Goal: Task Accomplishment & Management: Manage account settings

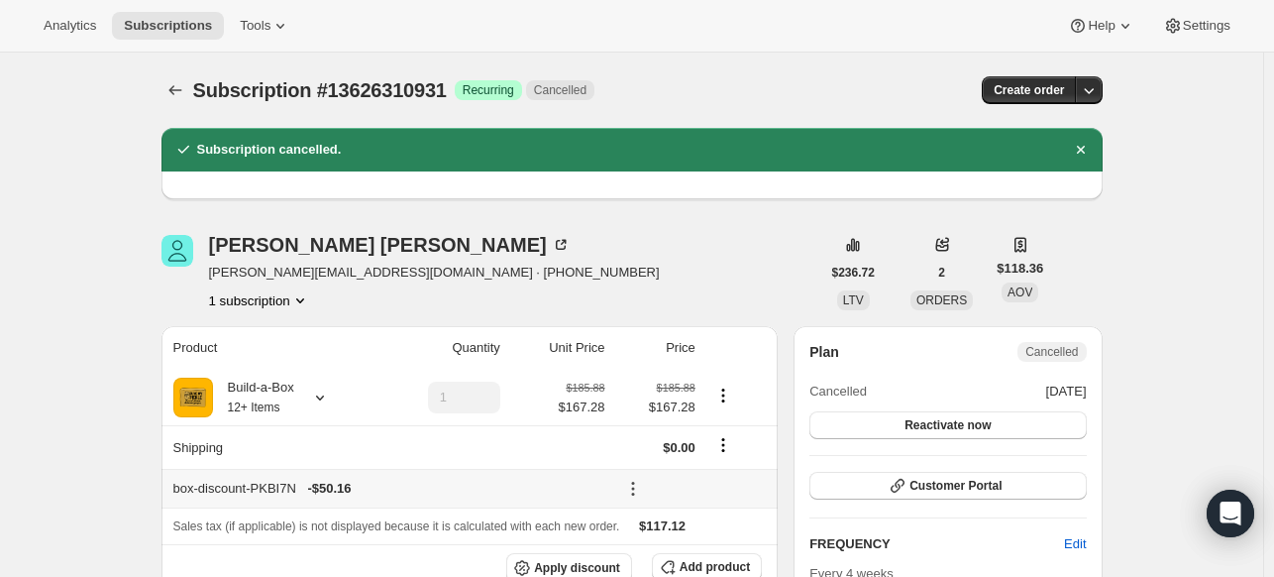
scroll to position [396, 0]
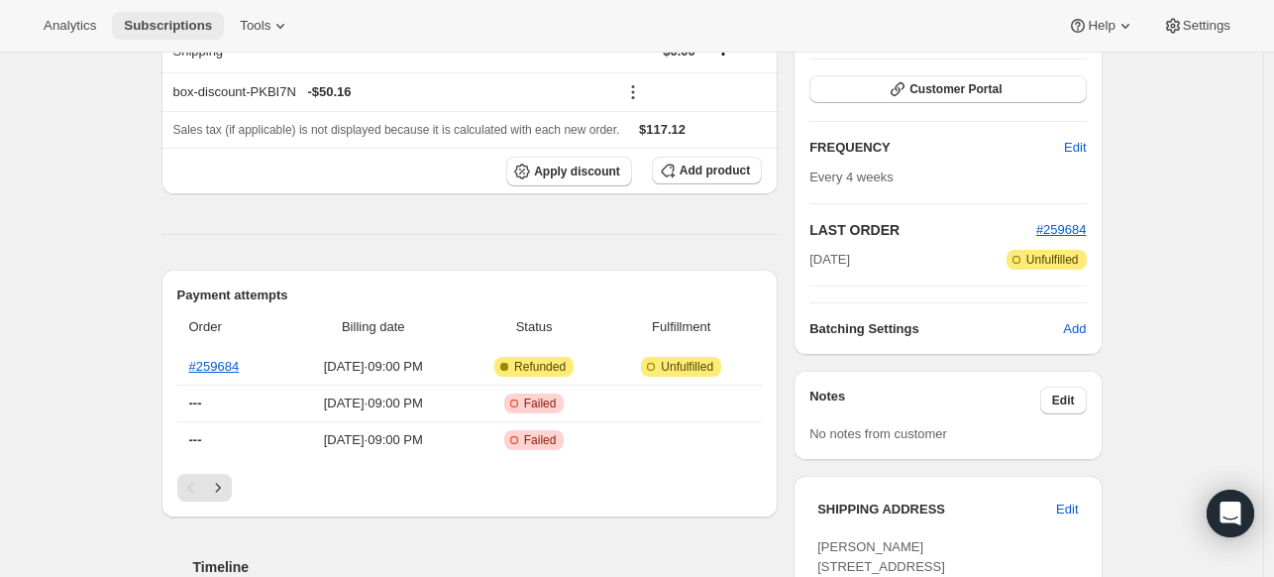
click at [176, 14] on button "Subscriptions" at bounding box center [168, 26] width 112 height 28
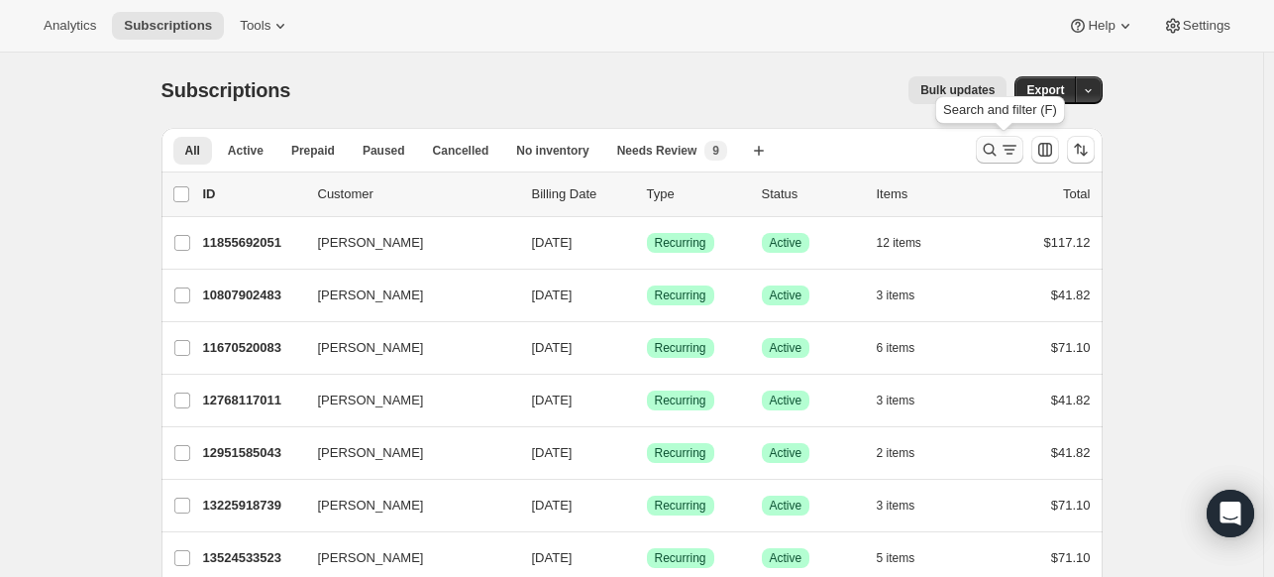
click at [999, 158] on icon "Search and filter results" at bounding box center [990, 150] width 20 height 20
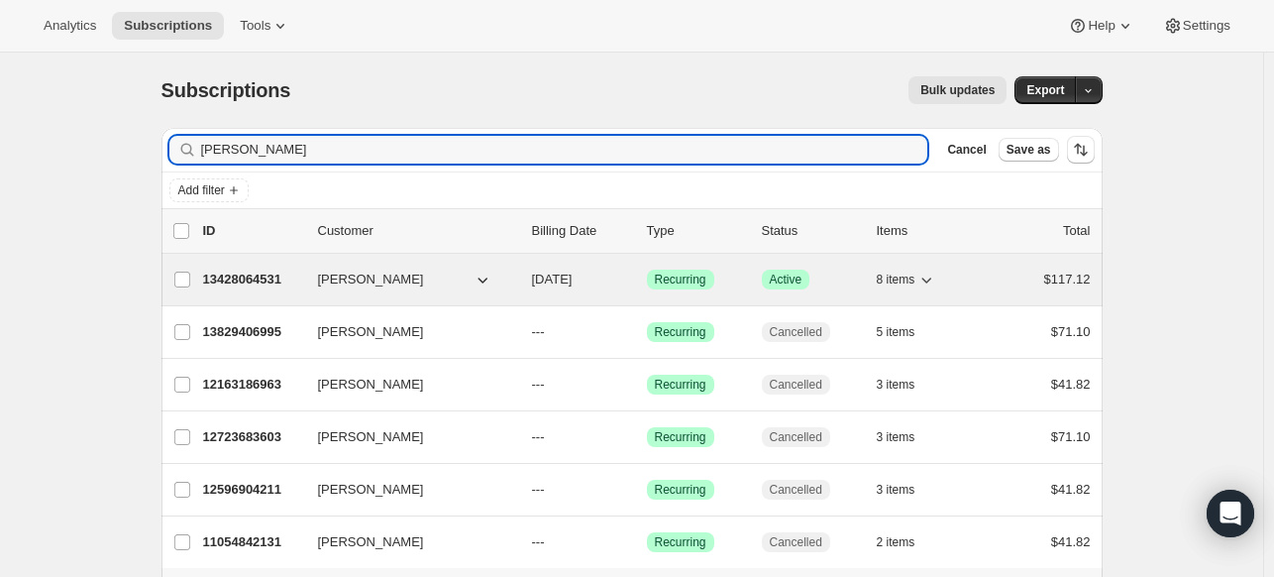
type input "[PERSON_NAME]"
click at [284, 277] on p "13428064531" at bounding box center [252, 280] width 99 height 20
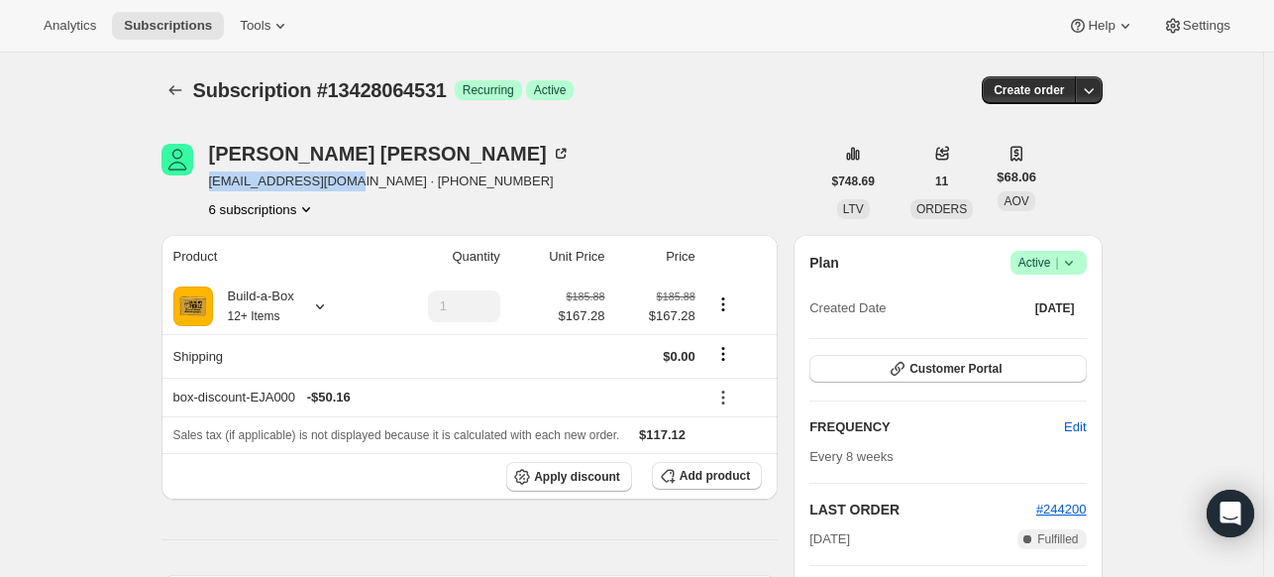
drag, startPoint x: 360, startPoint y: 177, endPoint x: 213, endPoint y: 185, distance: 146.9
click at [213, 185] on span "[EMAIL_ADDRESS][DOMAIN_NAME] · [PHONE_NUMBER]" at bounding box center [390, 181] width 362 height 20
copy span "[EMAIL_ADDRESS][DOMAIN_NAME] ·"
click at [996, 383] on div "Plan Success Active | Created Date [DATE] Customer Portal FREQUENCY Edit Every …" at bounding box center [948, 491] width 276 height 481
click at [999, 372] on span "Customer Portal" at bounding box center [956, 369] width 92 height 16
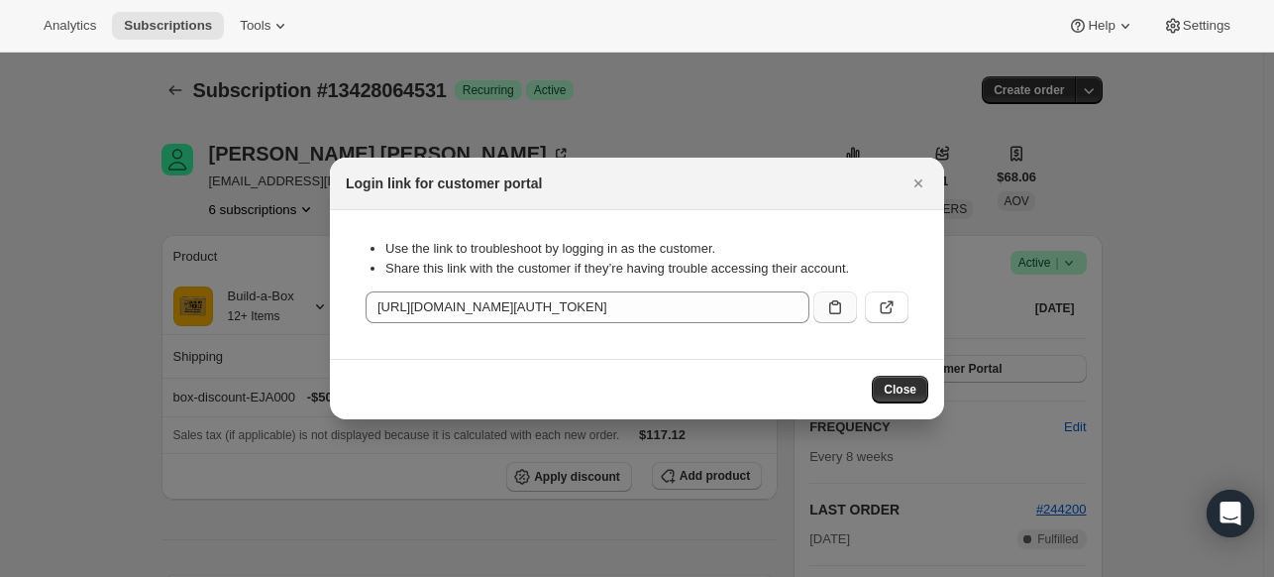
click at [843, 300] on icon ":r587:" at bounding box center [835, 307] width 20 height 20
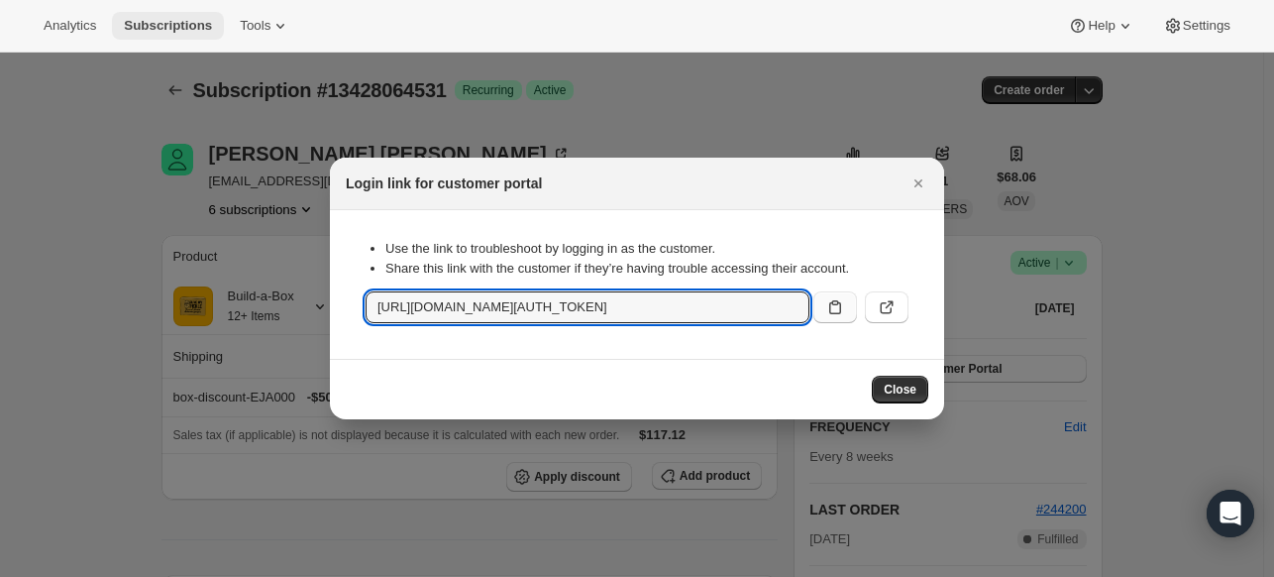
click at [212, 28] on span "Subscriptions" at bounding box center [168, 26] width 88 height 16
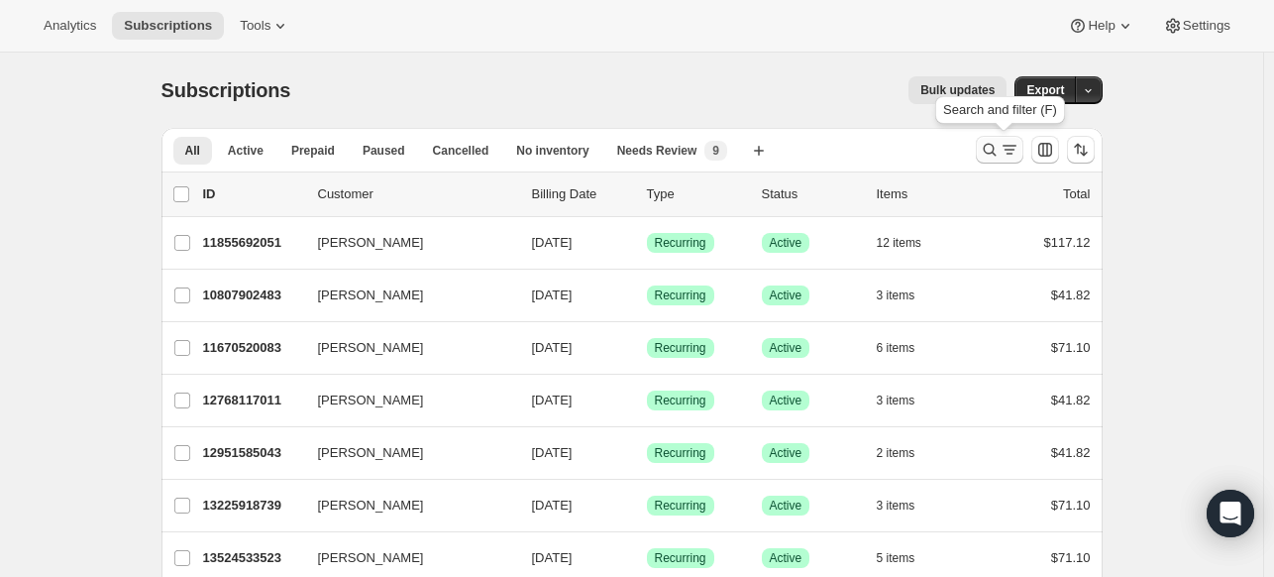
click at [999, 152] on icon "Search and filter results" at bounding box center [990, 150] width 20 height 20
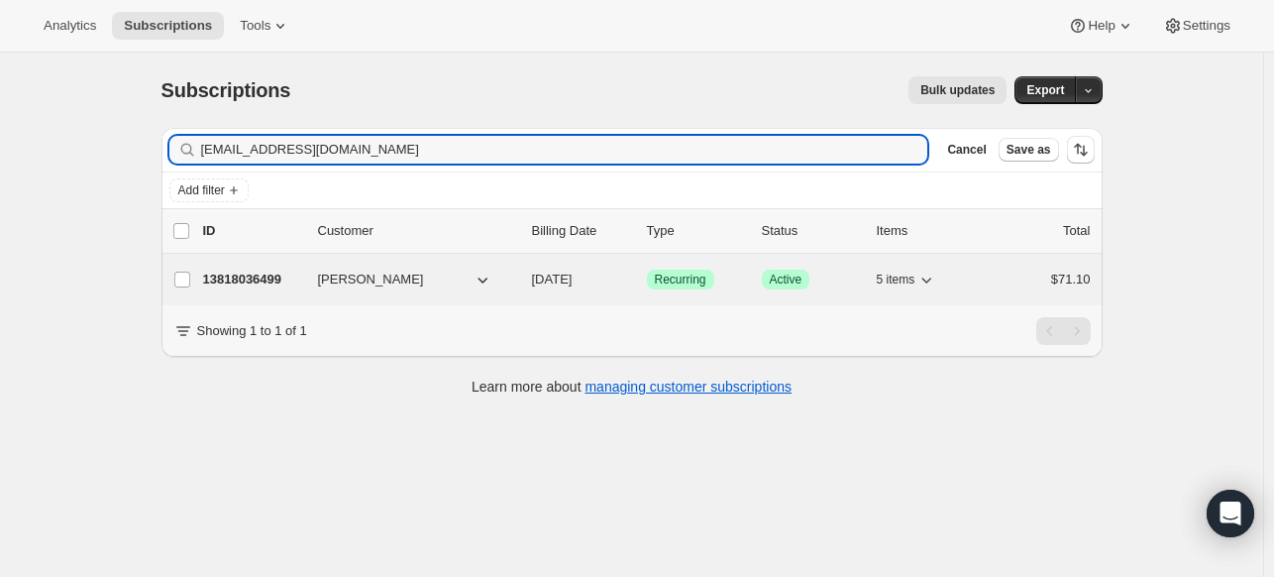
type input "[EMAIL_ADDRESS][DOMAIN_NAME]"
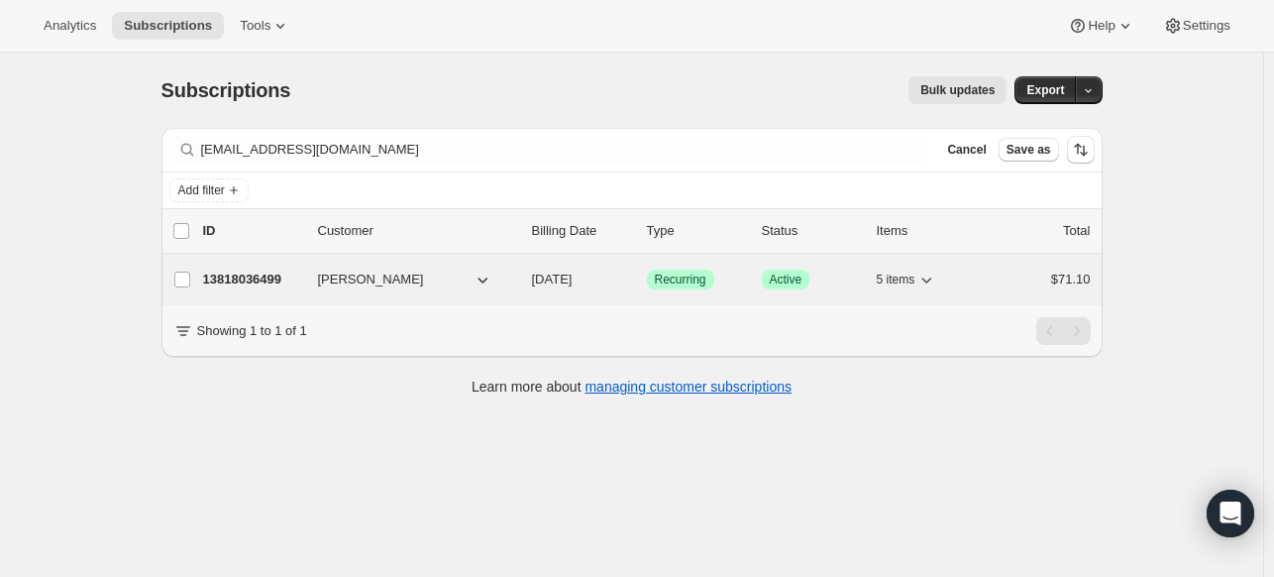
click at [267, 281] on p "13818036499" at bounding box center [252, 280] width 99 height 20
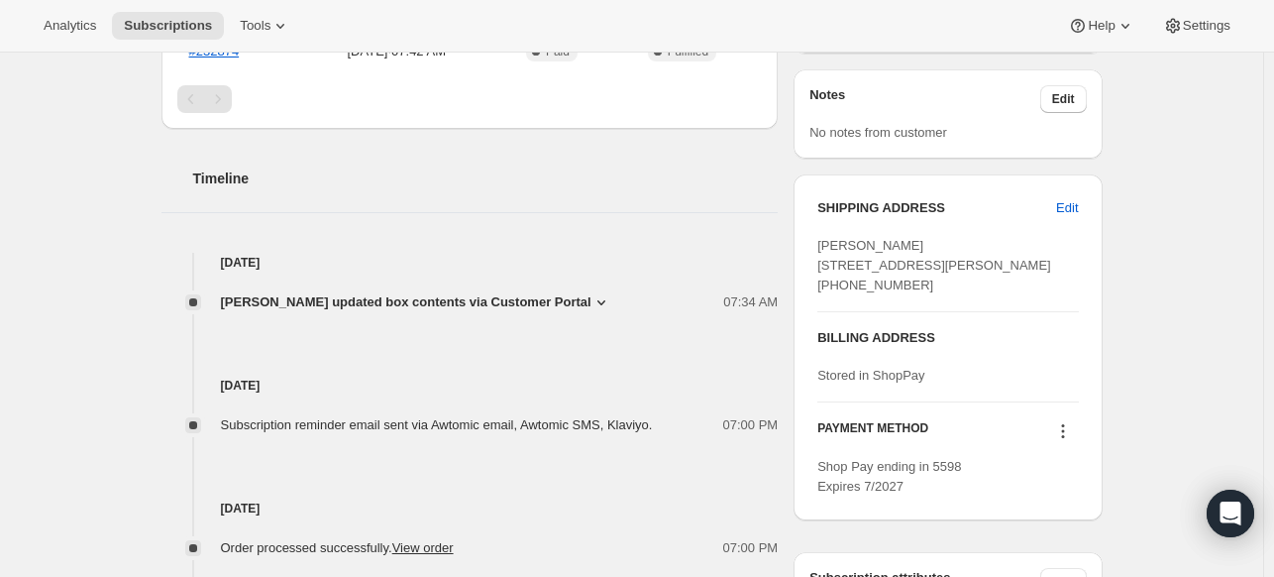
scroll to position [892, 0]
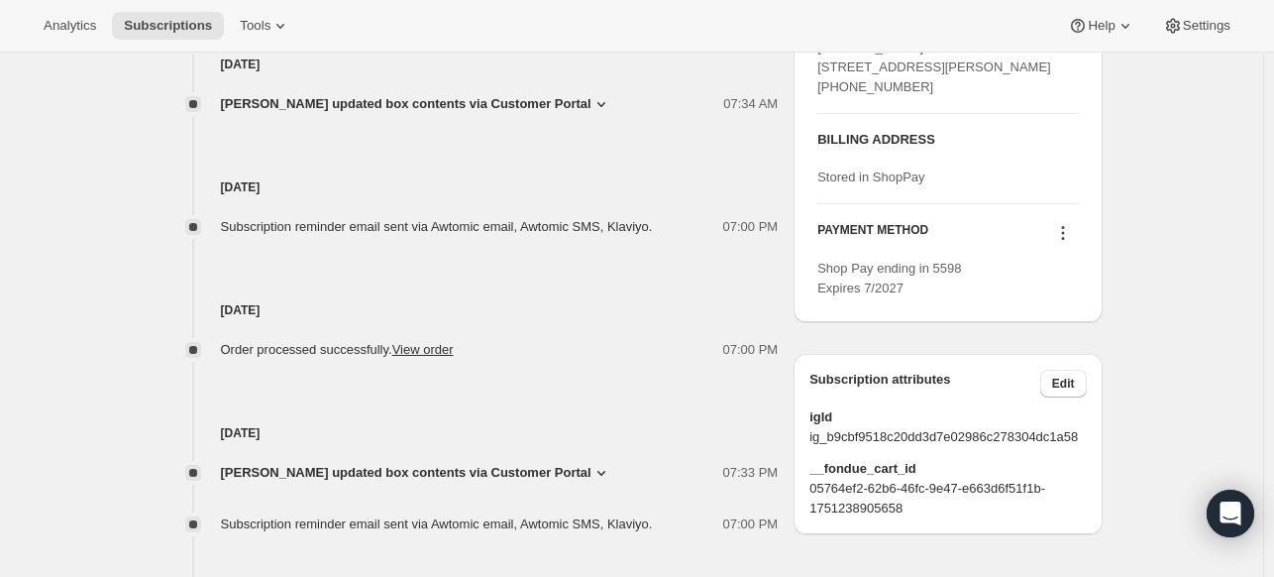
click at [1073, 243] on icon at bounding box center [1063, 233] width 20 height 20
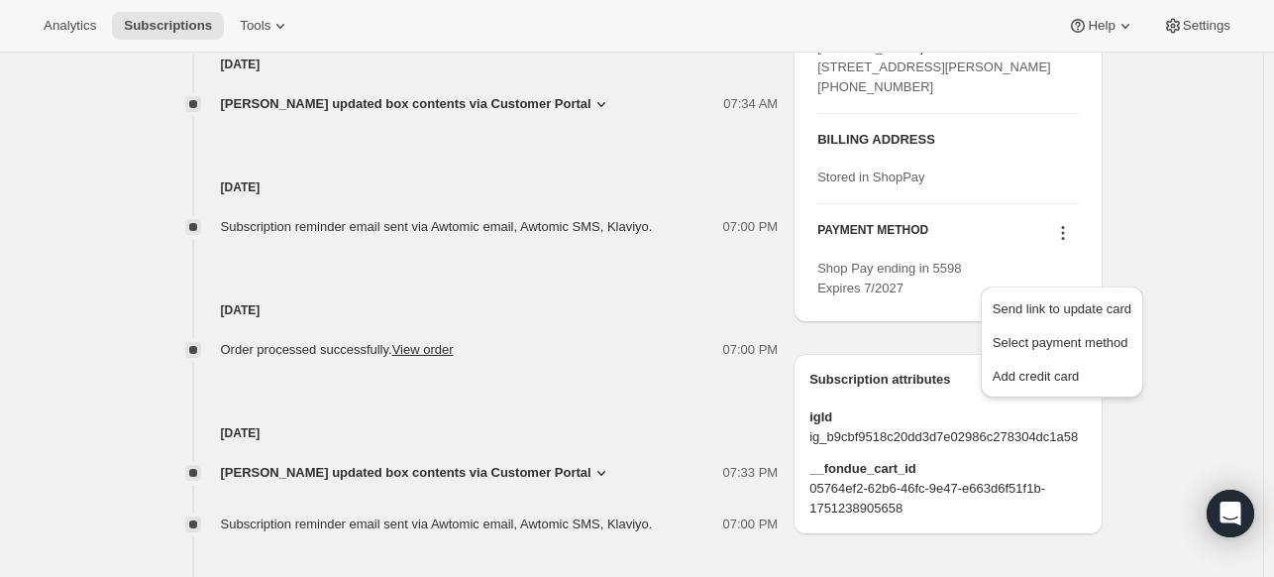
click at [1062, 243] on icon at bounding box center [1063, 233] width 20 height 20
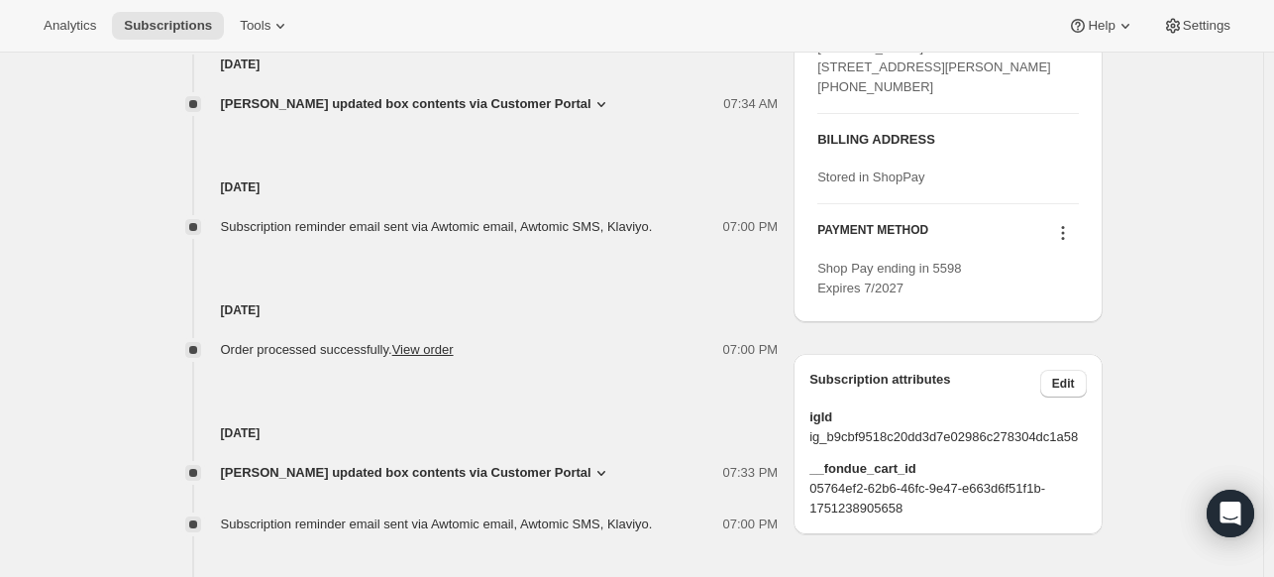
click at [1062, 243] on icon at bounding box center [1063, 233] width 20 height 20
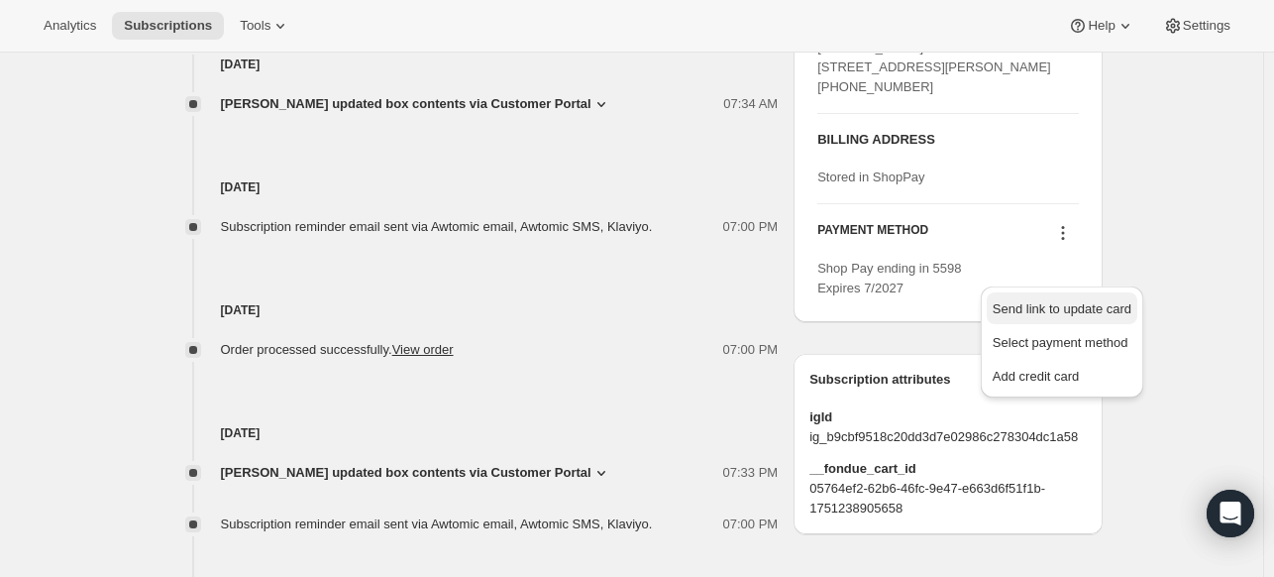
click at [1055, 302] on span "Send link to update card" at bounding box center [1062, 308] width 139 height 15
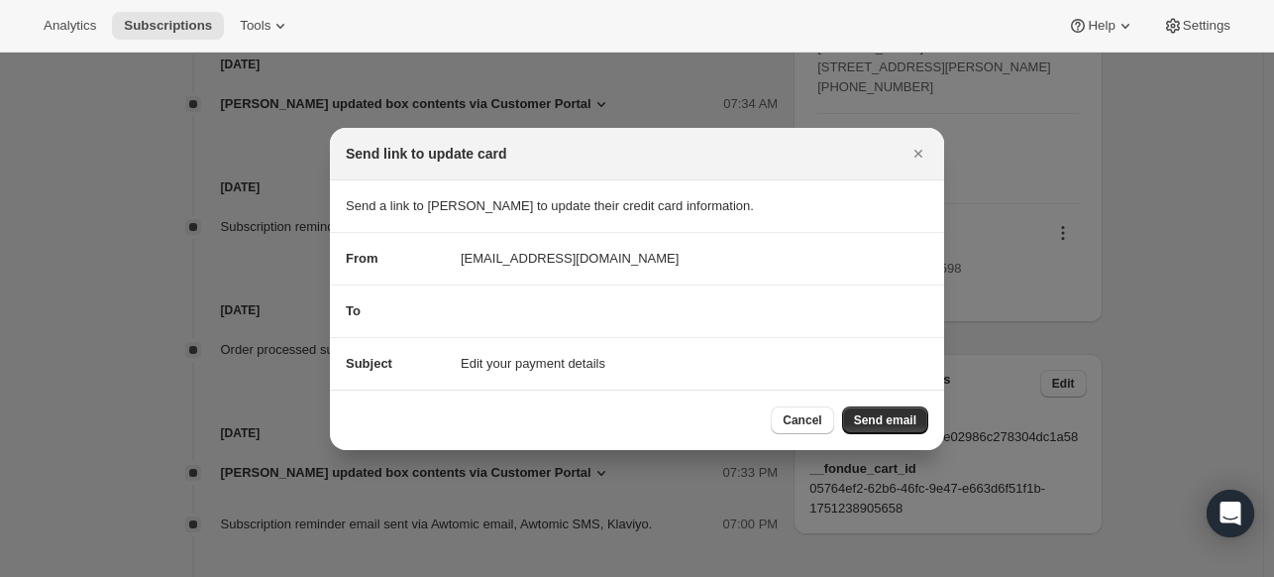
click at [690, 326] on section "To" at bounding box center [637, 311] width 614 height 52
click at [679, 296] on section "To" at bounding box center [637, 311] width 614 height 52
click at [884, 413] on span "Send email" at bounding box center [885, 420] width 62 height 16
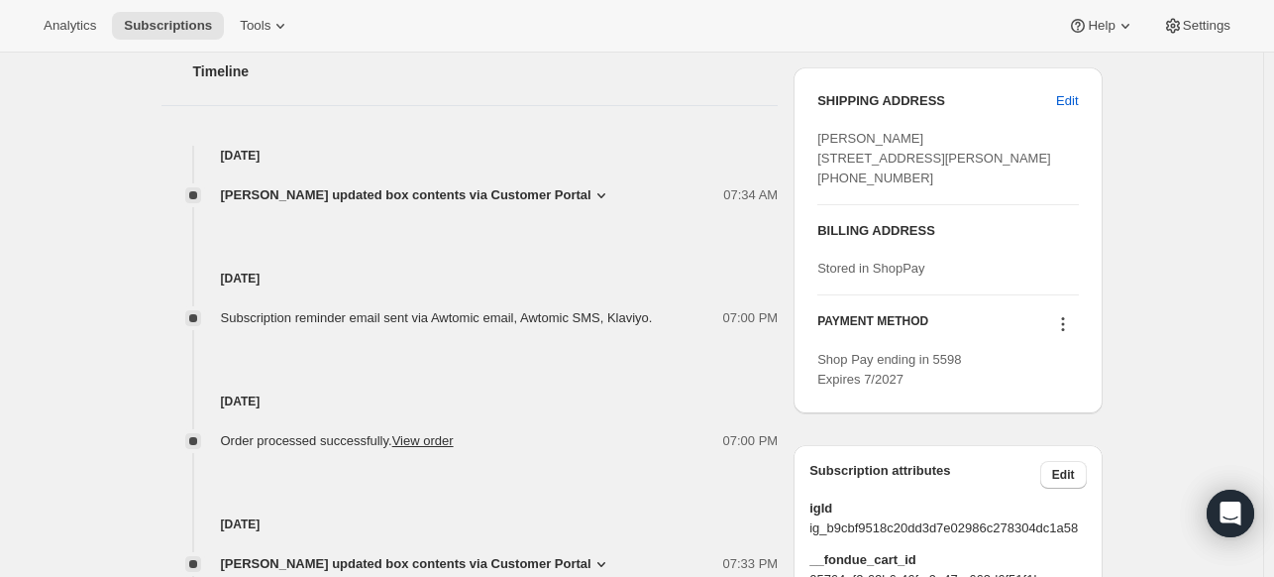
click at [1071, 334] on icon at bounding box center [1063, 324] width 20 height 20
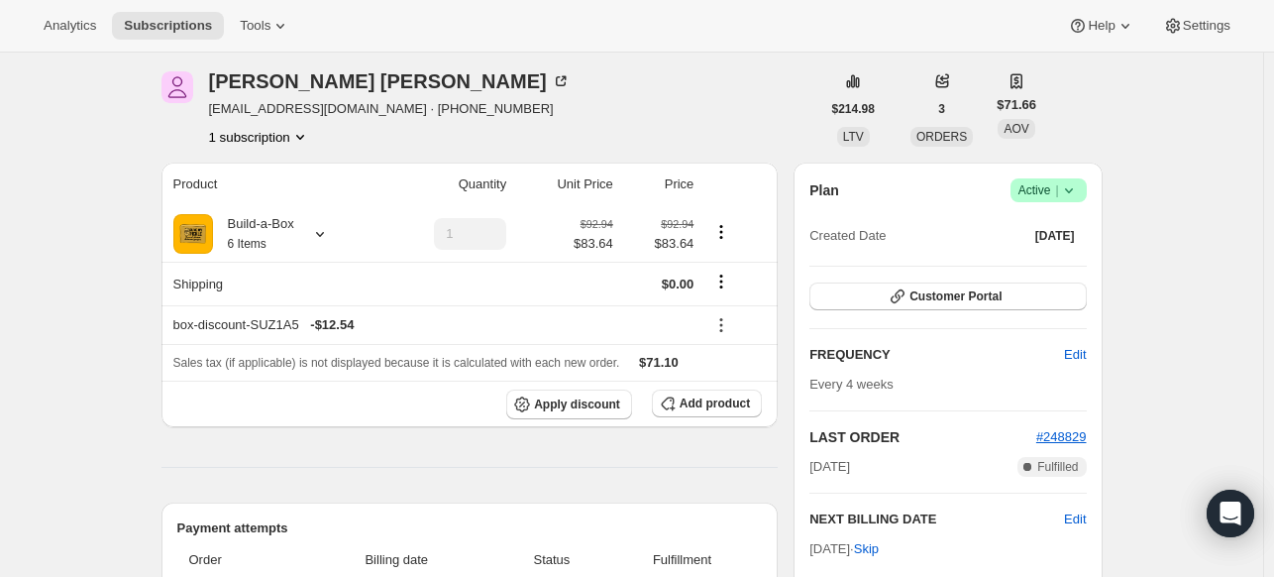
scroll to position [198, 0]
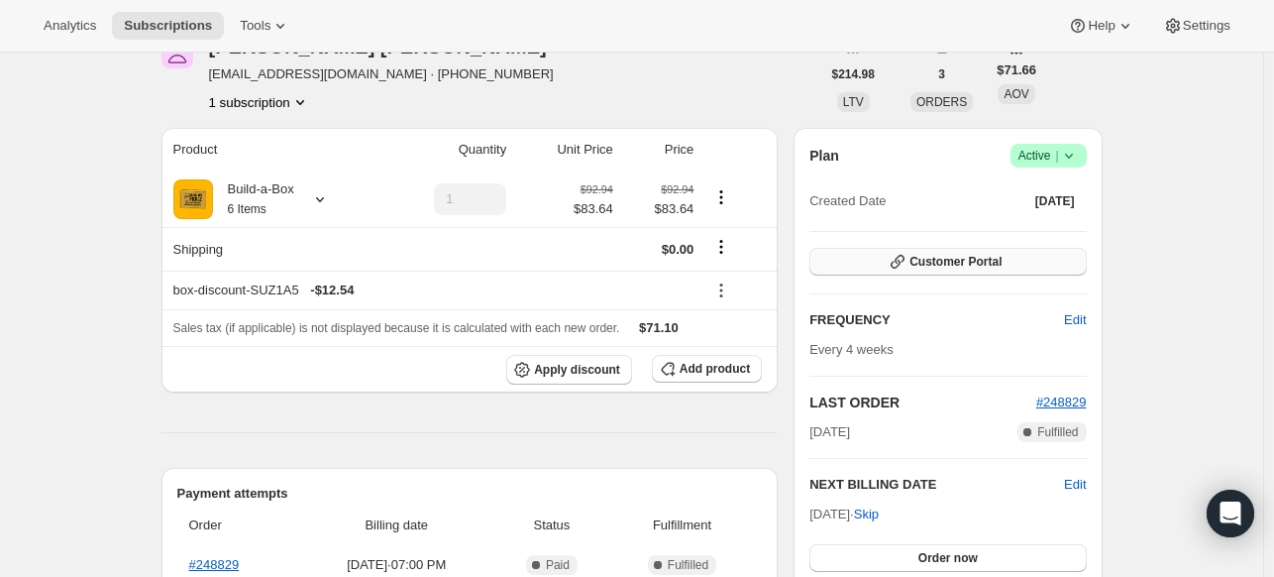
click at [976, 272] on button "Customer Portal" at bounding box center [948, 262] width 276 height 28
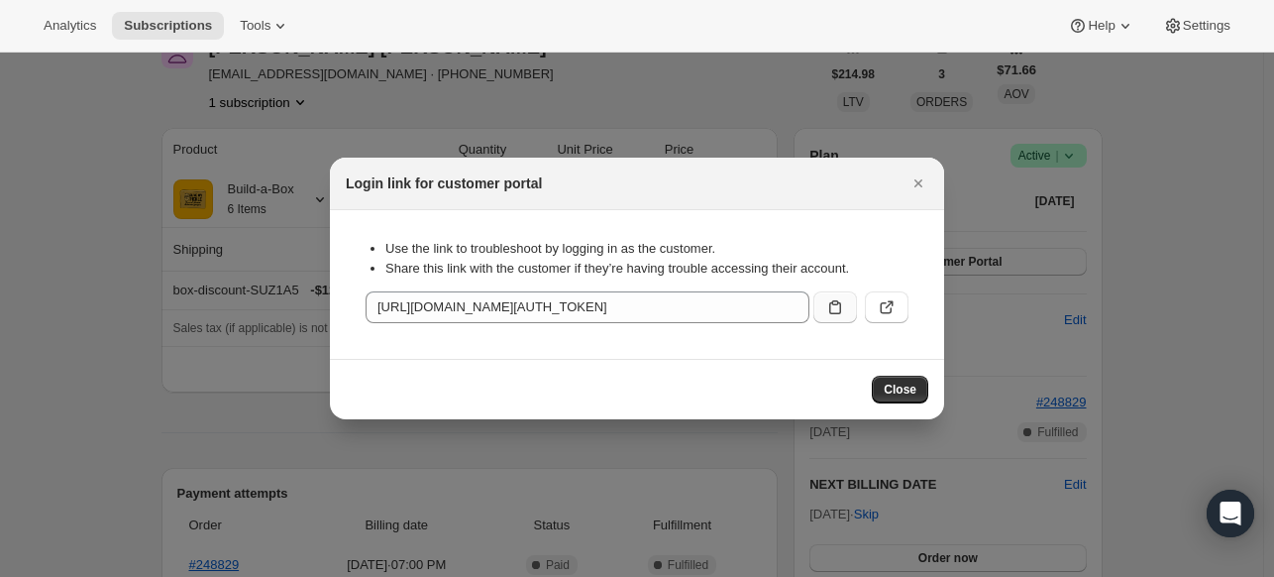
click at [827, 300] on icon ":r5mn:" at bounding box center [835, 307] width 20 height 20
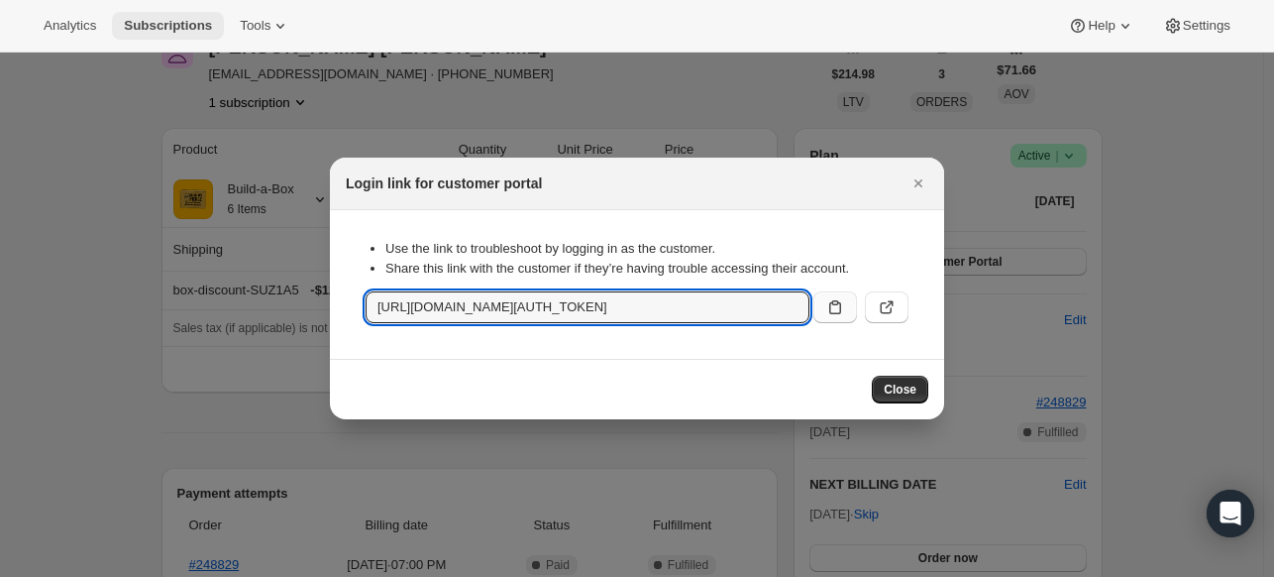
click at [187, 28] on span "Subscriptions" at bounding box center [168, 26] width 88 height 16
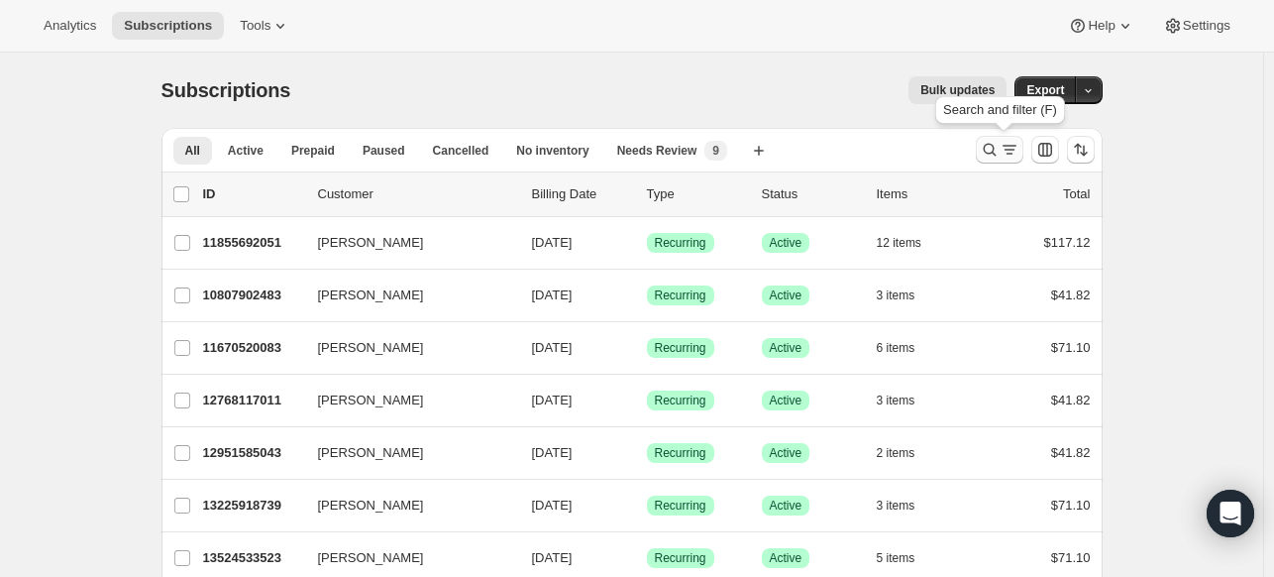
click at [980, 152] on button "Search and filter results" at bounding box center [1000, 150] width 48 height 28
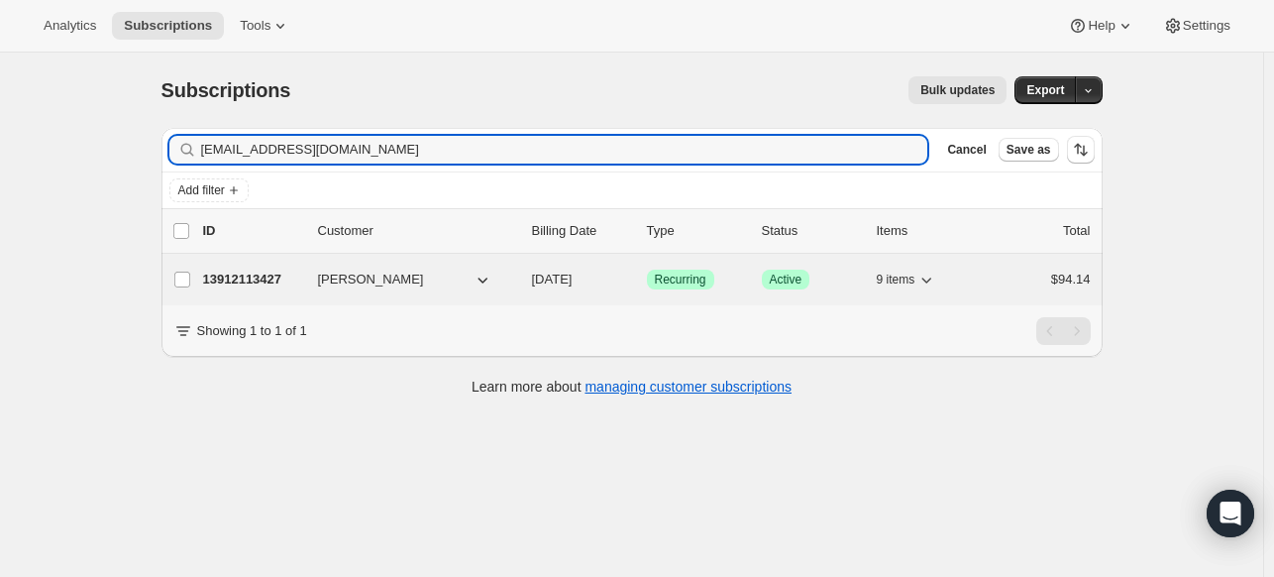
type input "[EMAIL_ADDRESS][DOMAIN_NAME]"
click at [275, 277] on p "13912113427" at bounding box center [252, 280] width 99 height 20
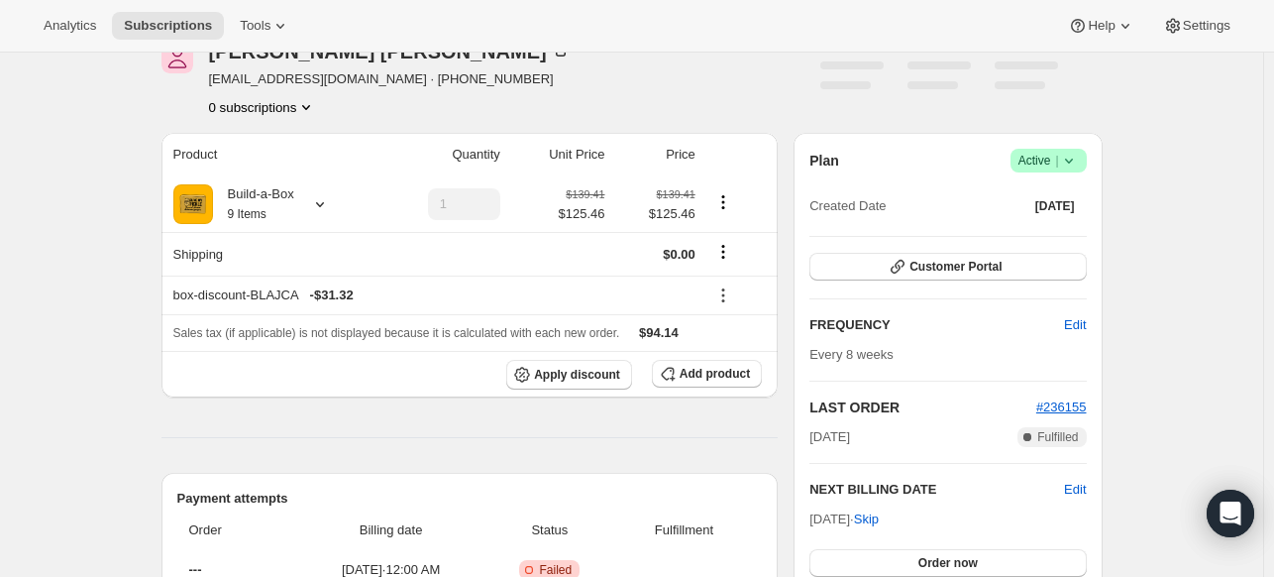
scroll to position [99, 0]
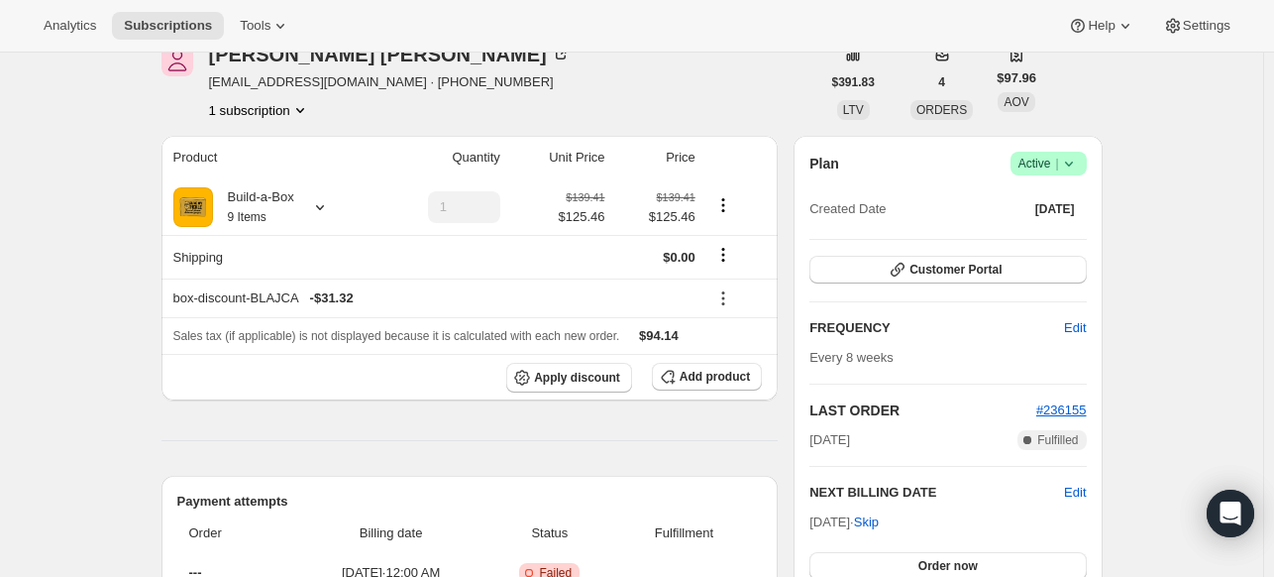
click at [1068, 168] on icon at bounding box center [1069, 164] width 20 height 20
click at [1031, 240] on span "Cancel subscription" at bounding box center [1046, 235] width 112 height 15
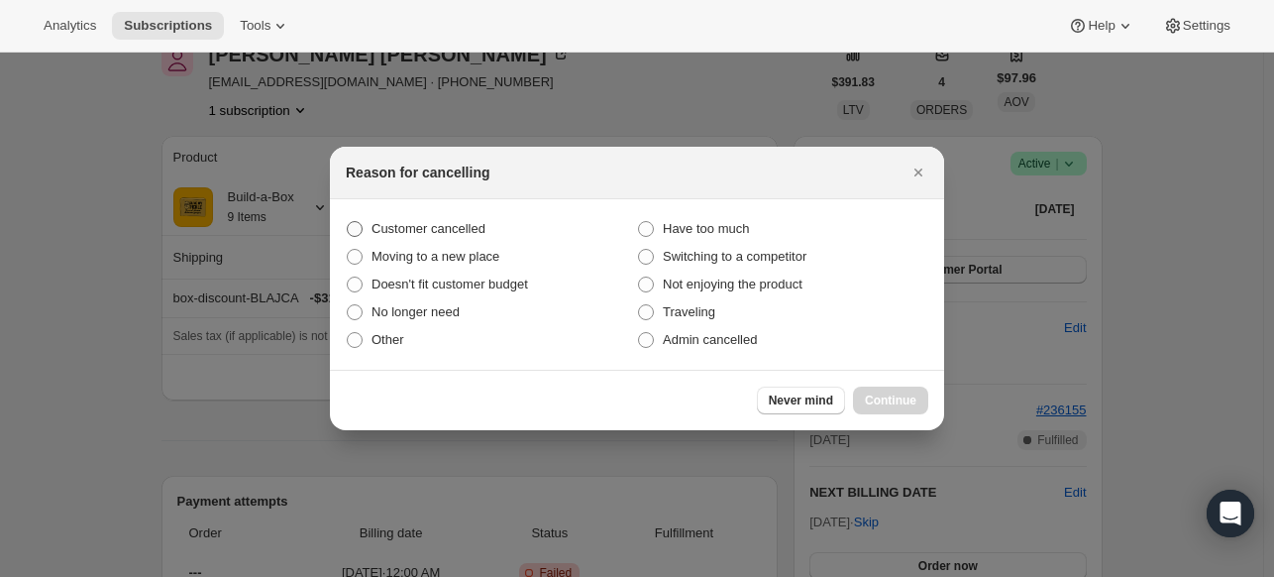
click at [464, 224] on span "Customer cancelled" at bounding box center [429, 228] width 114 height 15
click at [348, 222] on input "Customer cancelled" at bounding box center [347, 221] width 1 height 1
radio input "true"
click at [888, 387] on button "Continue" at bounding box center [890, 400] width 75 height 28
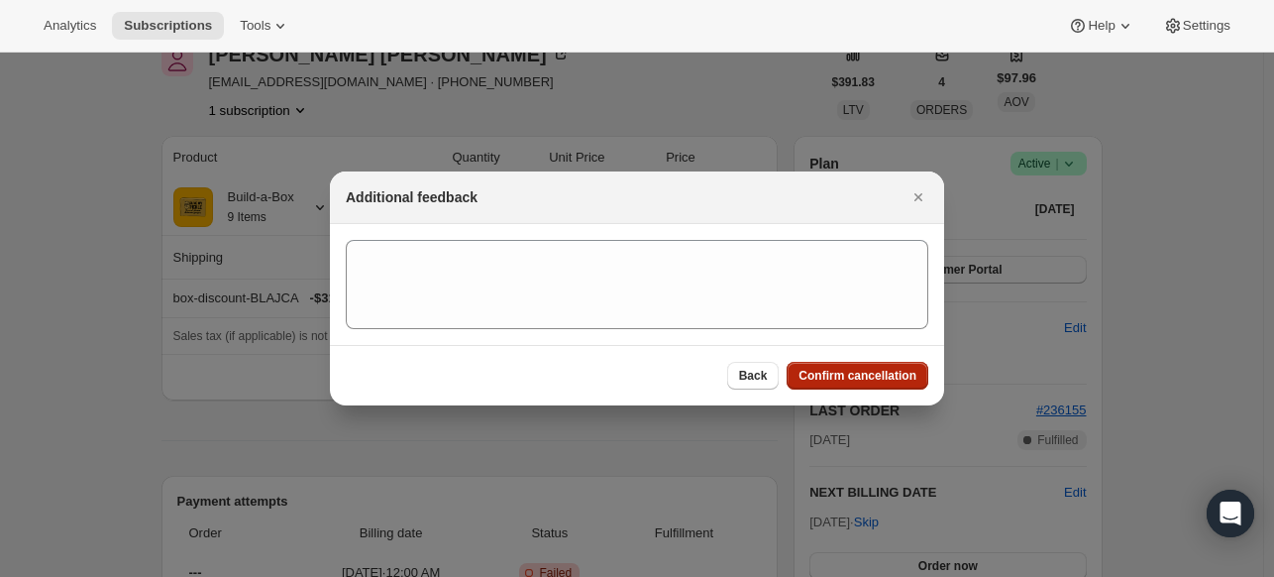
click at [864, 375] on span "Confirm cancellation" at bounding box center [858, 376] width 118 height 16
